Goal: Task Accomplishment & Management: Manage account settings

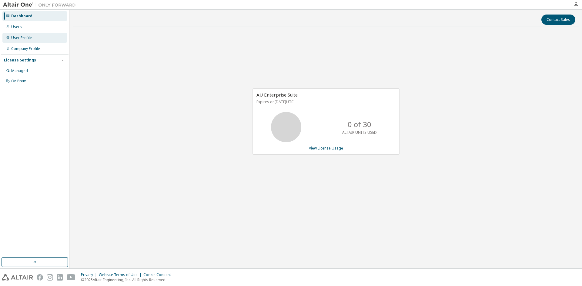
click at [31, 40] on div "User Profile" at bounding box center [34, 38] width 65 height 10
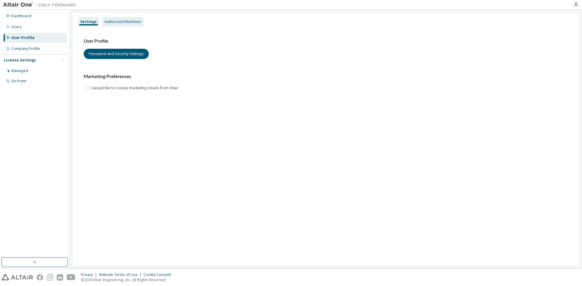
click at [123, 22] on div "Authorized Machines" at bounding box center [123, 21] width 37 height 5
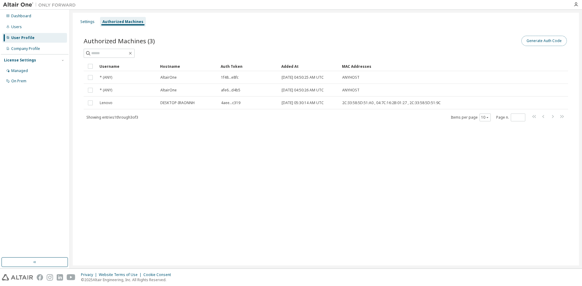
click at [548, 39] on button "Generate Auth Code" at bounding box center [543, 41] width 45 height 10
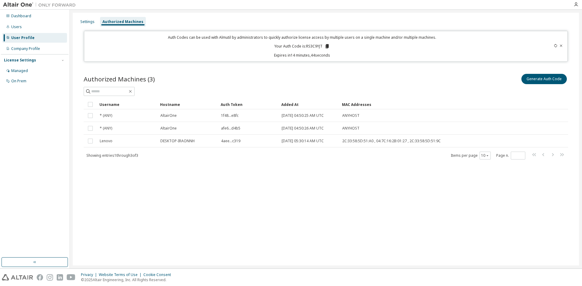
click at [329, 46] on icon at bounding box center [327, 46] width 3 height 4
